Goal: Complete application form: Complete application form

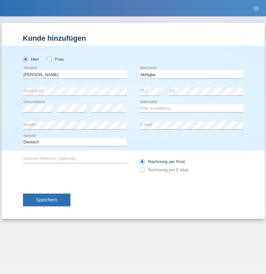
type input "Akhigbe"
select select "CH"
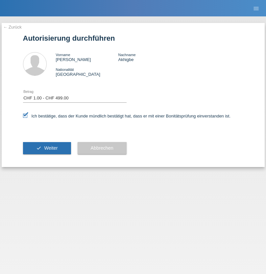
select select "1"
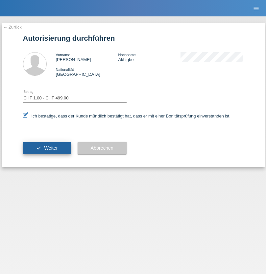
click at [47, 148] on span "Weiter" at bounding box center [50, 148] width 13 height 5
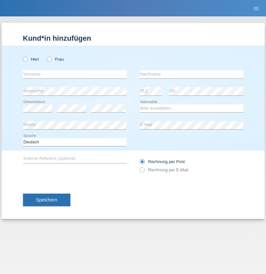
radio input "true"
click at [75, 74] on input "text" at bounding box center [75, 74] width 104 height 8
type input "[PERSON_NAME]"
click at [191, 74] on input "text" at bounding box center [192, 74] width 104 height 8
type input "Imgrüth"
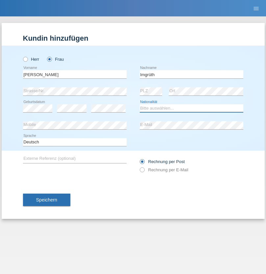
select select "CH"
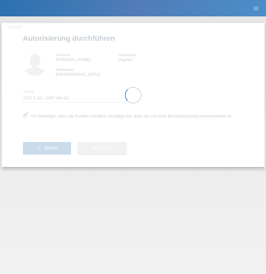
select select "1"
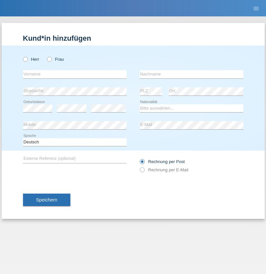
radio input "true"
click at [75, 74] on input "text" at bounding box center [75, 74] width 104 height 8
type input "Nenad"
click at [191, 74] on input "text" at bounding box center [192, 74] width 104 height 8
type input "Dzhordzhevich"
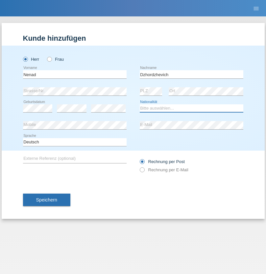
select select "BG"
select select "C"
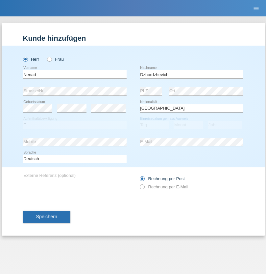
select select "02"
select select "08"
select select "2010"
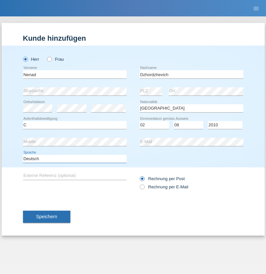
select select "en"
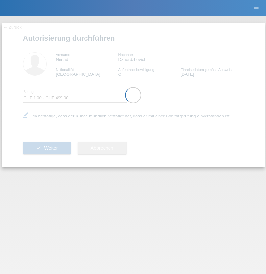
select select "1"
